Goal: Find specific page/section: Find specific page/section

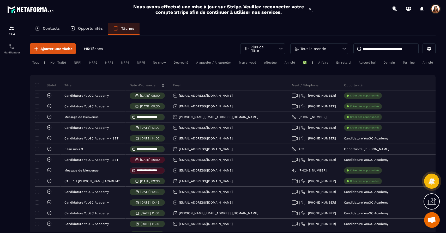
click at [41, 26] on div "Contacts" at bounding box center [47, 29] width 35 height 13
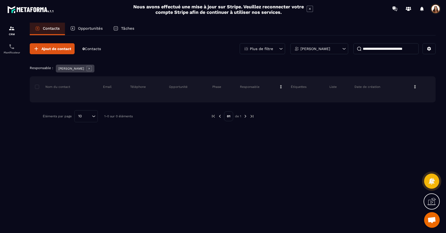
click at [344, 49] on icon at bounding box center [344, 49] width 3 height 2
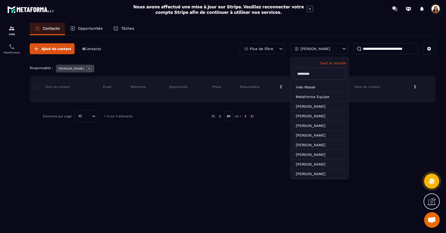
click at [332, 64] on p "Tout le monde" at bounding box center [319, 63] width 53 height 4
click at [87, 68] on icon at bounding box center [89, 68] width 5 height 5
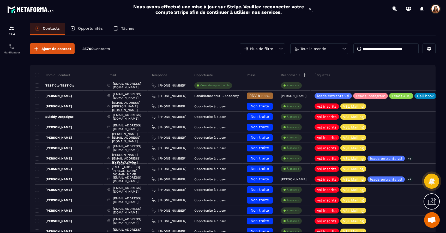
scroll to position [0, 1]
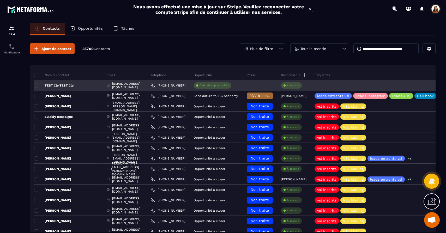
click at [65, 85] on p "TEST Clo TEST Clo" at bounding box center [53, 85] width 39 height 4
